Goal: Check status: Check status

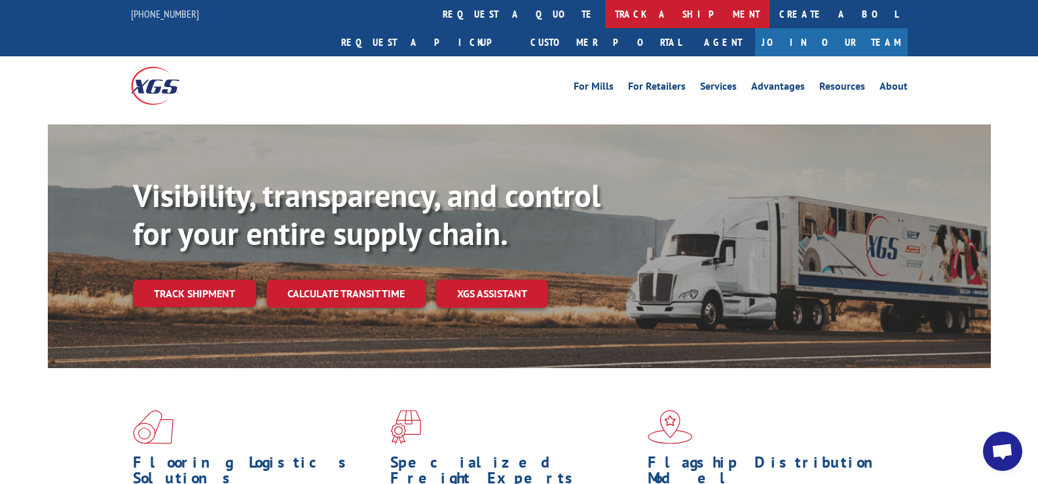
click at [605, 12] on link "track a shipment" at bounding box center [687, 14] width 164 height 28
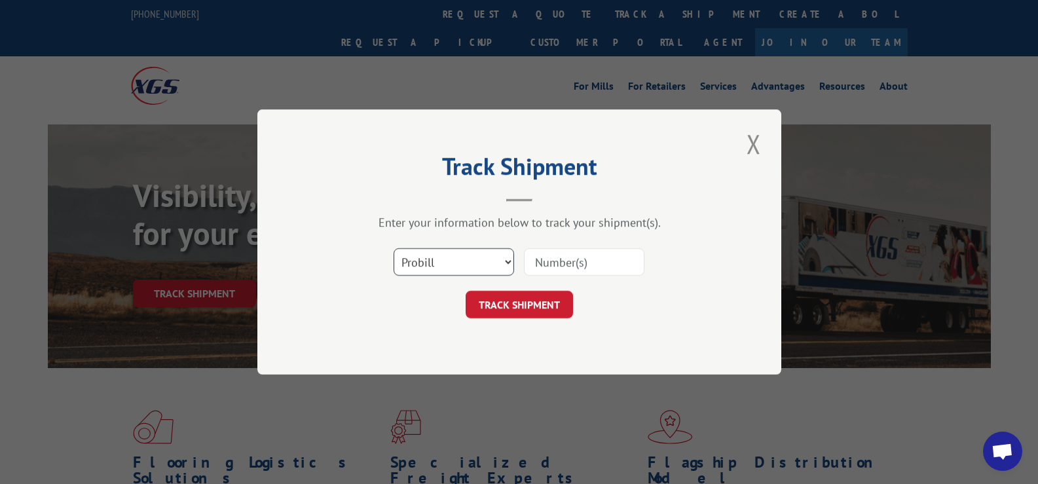
click at [506, 261] on select "Select category... Probill BOL PO" at bounding box center [454, 262] width 120 height 28
select select "po"
click at [394, 248] on select "Select category... Probill BOL PO" at bounding box center [454, 262] width 120 height 28
paste input "49524440"
type input "49524440"
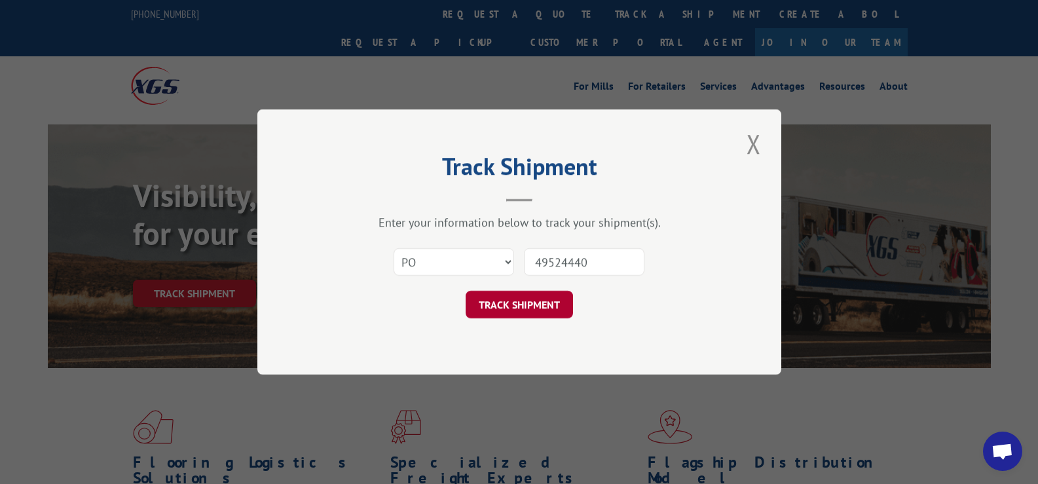
click at [516, 305] on button "TRACK SHIPMENT" at bounding box center [519, 305] width 107 height 28
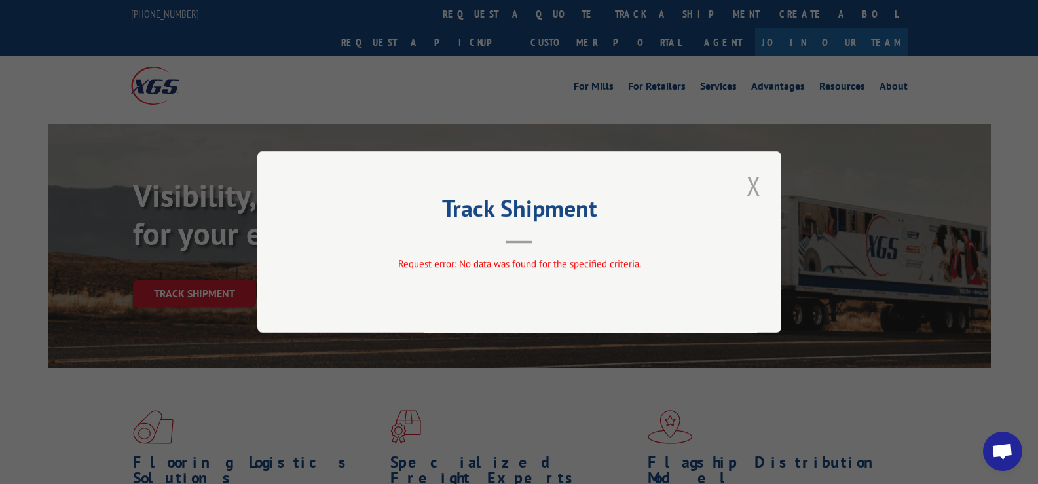
click at [753, 181] on button "Close modal" at bounding box center [754, 186] width 22 height 36
